Goal: Information Seeking & Learning: Learn about a topic

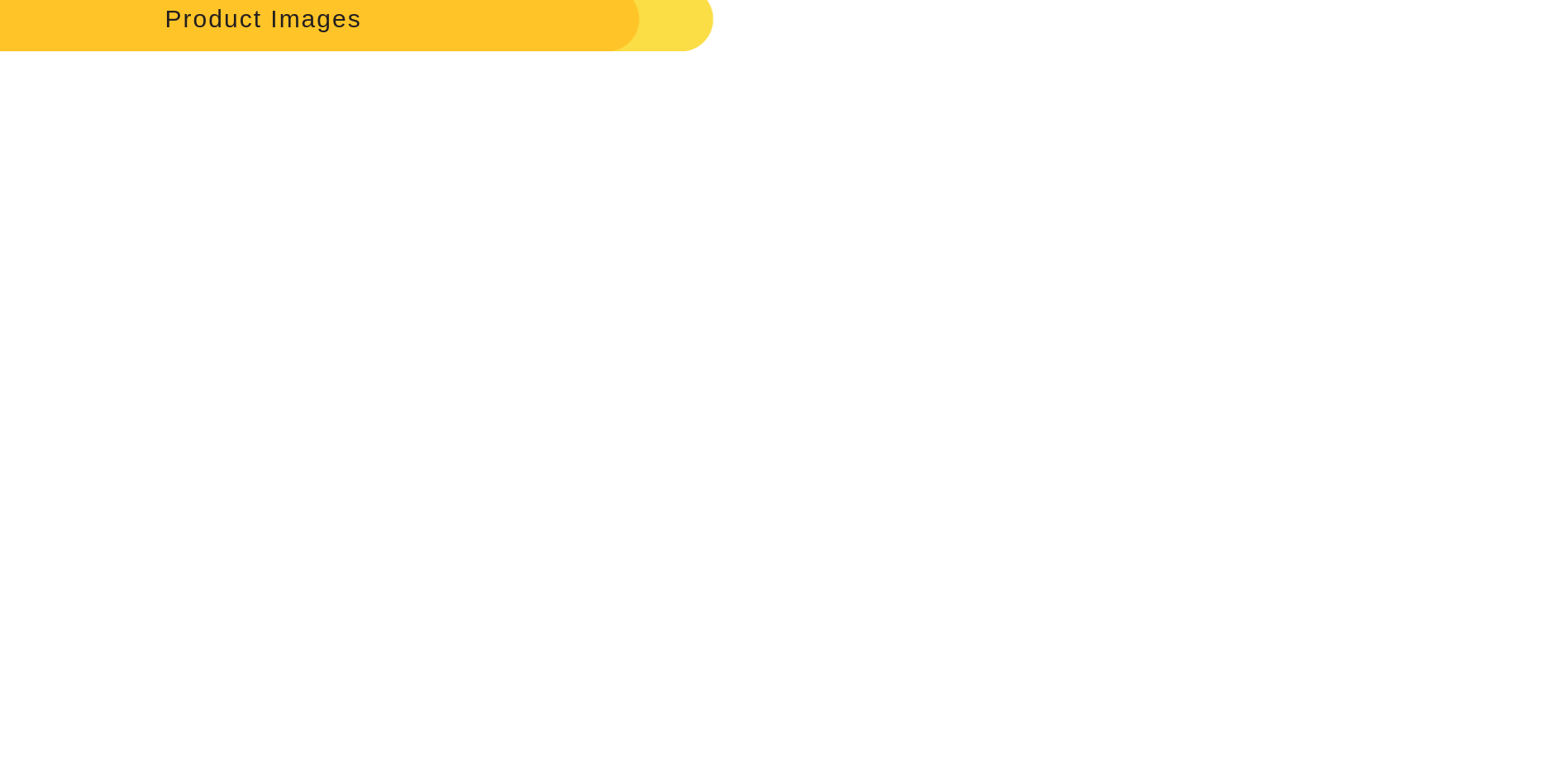
scroll to position [2397, 0]
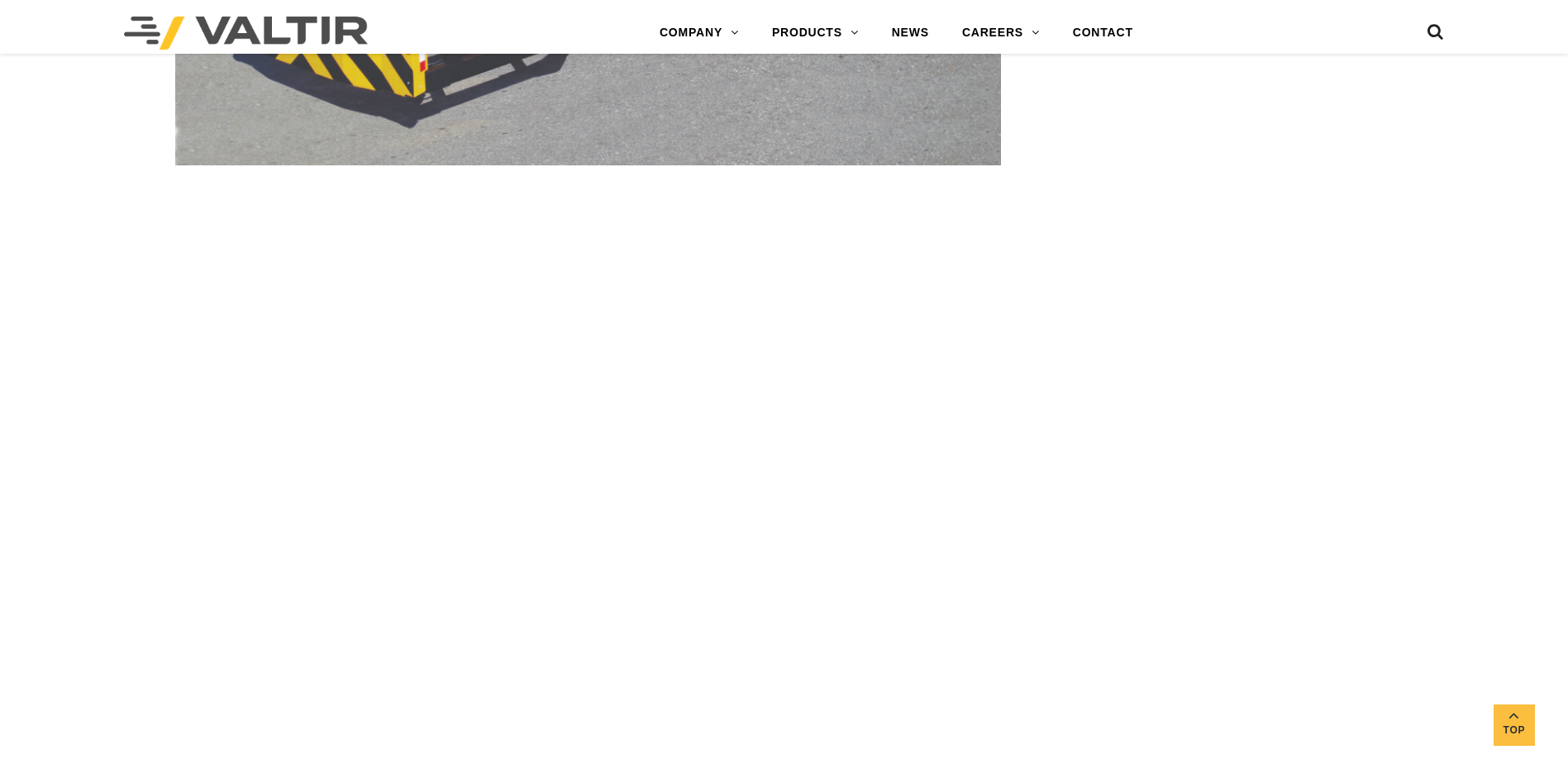
scroll to position [3885, 0]
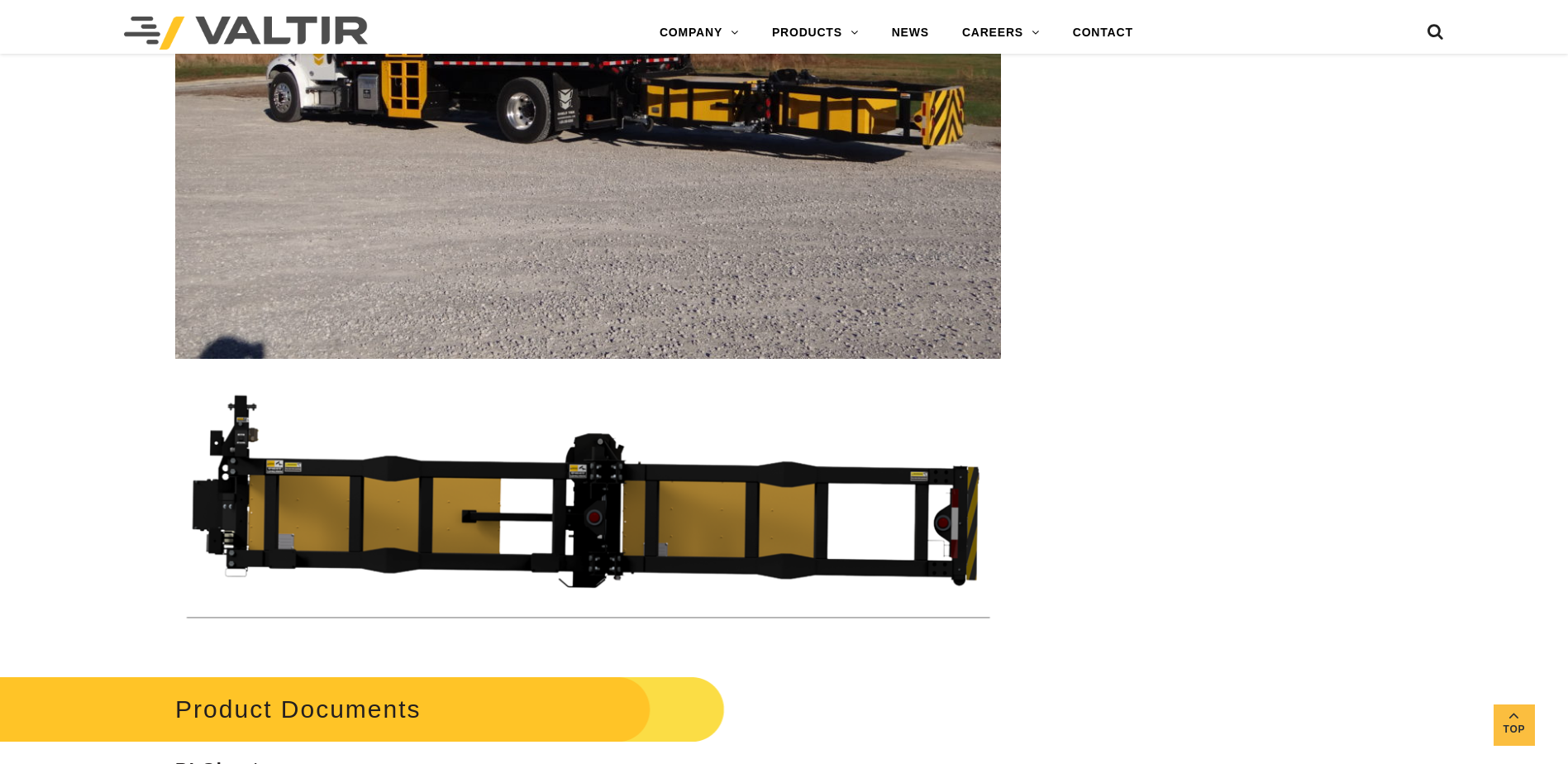
scroll to position [5207, 0]
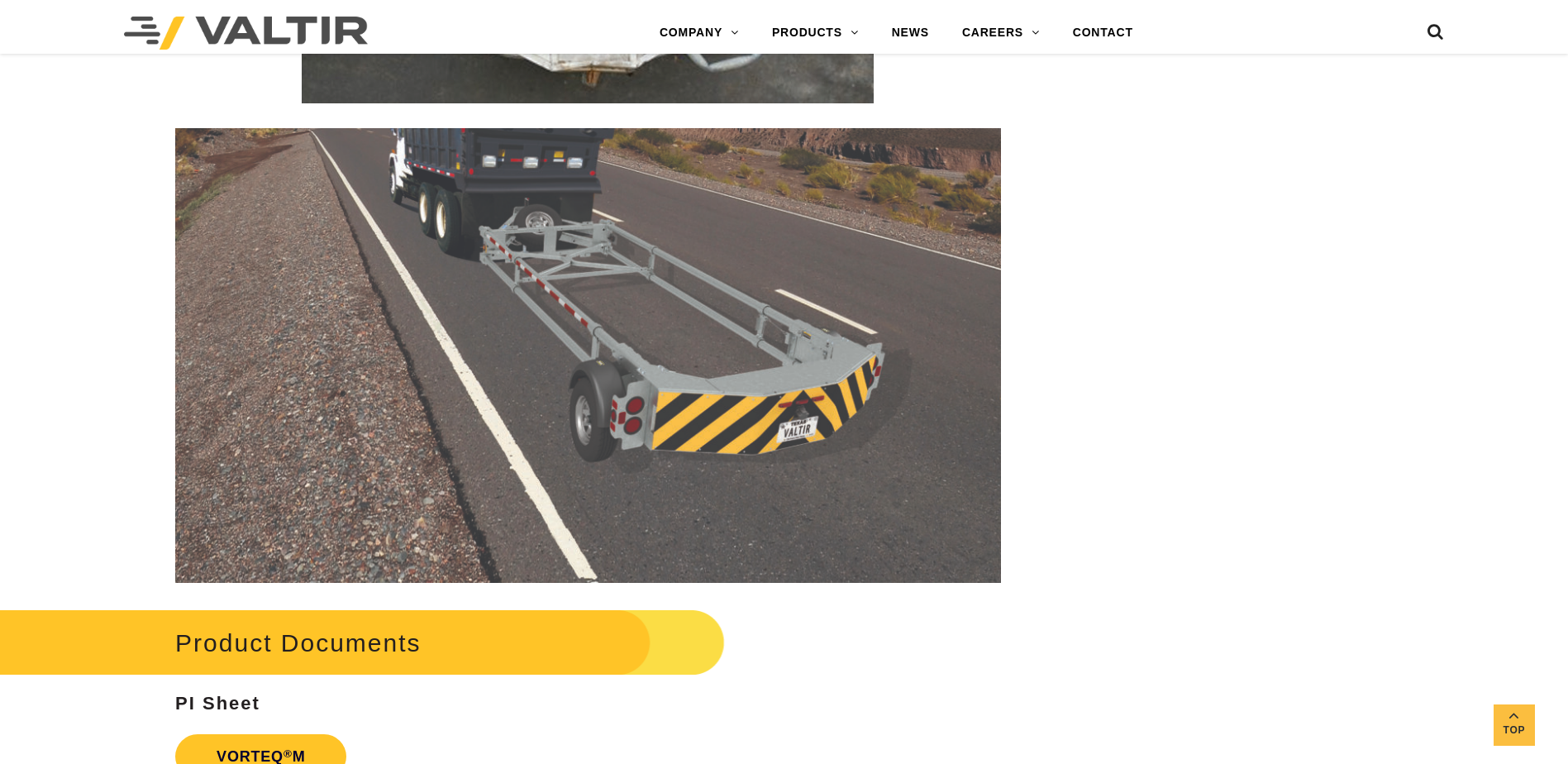
scroll to position [2976, 0]
